Goal: Task Accomplishment & Management: Use online tool/utility

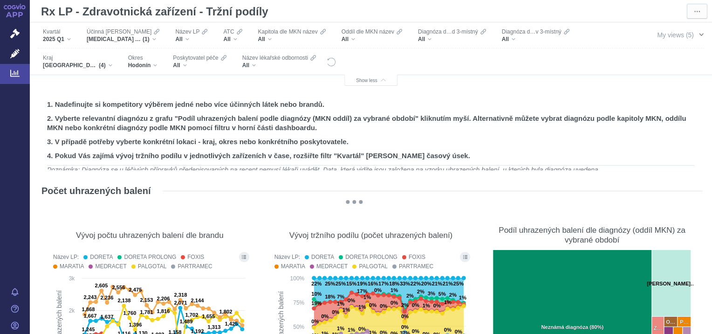
scroll to position [348, 0]
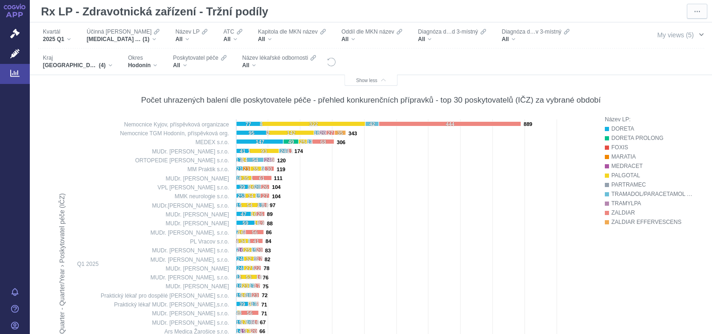
click at [697, 35] on span "button" at bounding box center [700, 34] width 7 height 7
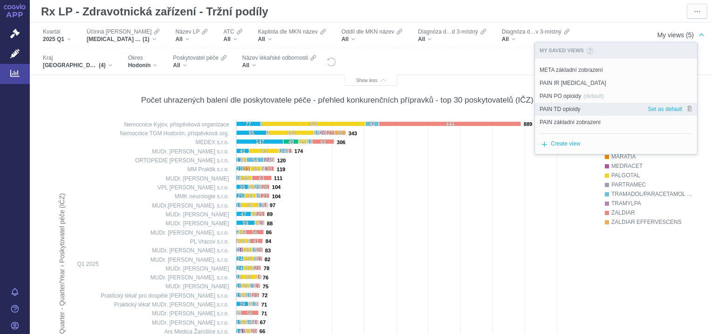
click at [572, 107] on span "PAIN TD opioidy" at bounding box center [559, 109] width 41 height 8
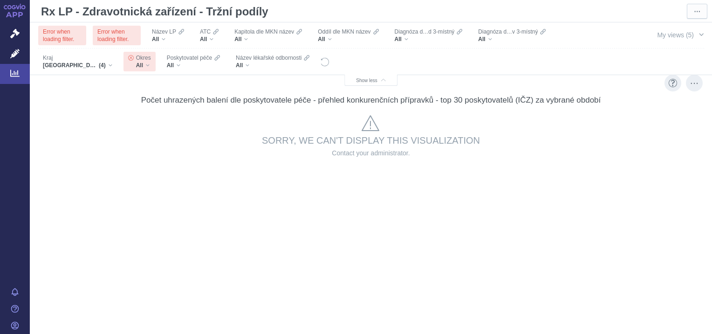
click at [449, 172] on div "Sorry, we can't display this visualization Contact your administrator." at bounding box center [370, 273] width 645 height 323
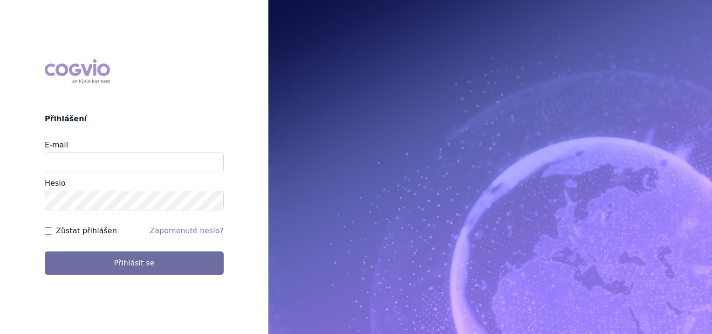
type input "jan.nezval@stada.com"
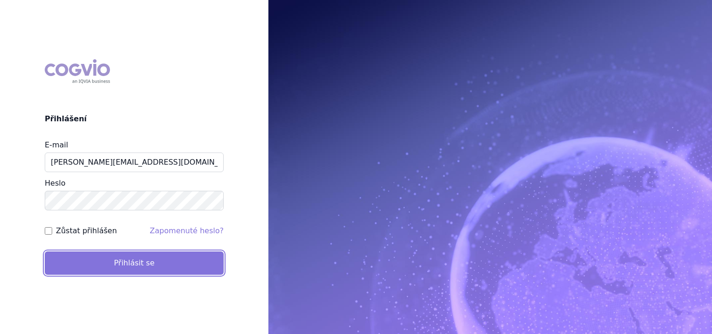
click at [155, 265] on button "Přihlásit se" at bounding box center [134, 262] width 179 height 23
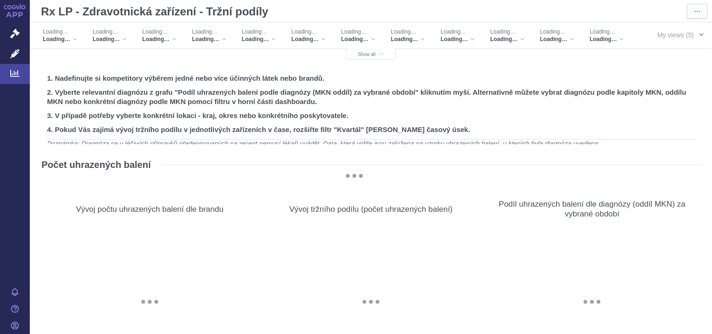
click at [697, 34] on span "button" at bounding box center [700, 34] width 7 height 7
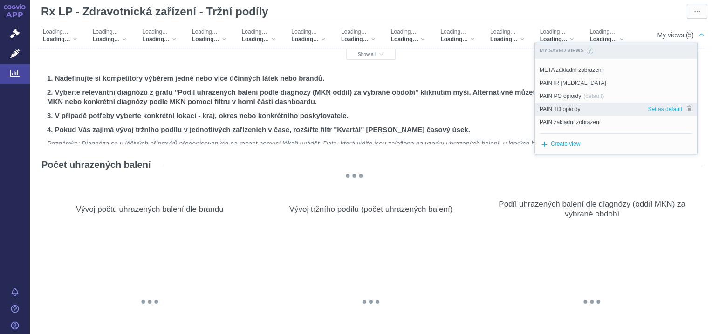
click at [568, 108] on span "PAIN TD opioidy" at bounding box center [559, 109] width 41 height 8
